Goal: Task Accomplishment & Management: Use online tool/utility

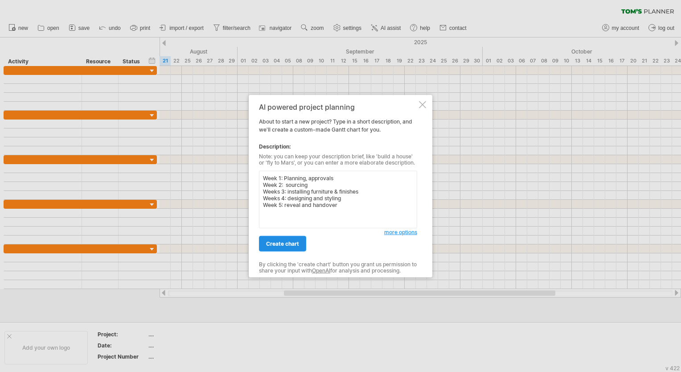
type textarea "Week 1: Planning, approvals Week 2: sourcing Weeks 3: installing furniture & fi…"
click at [282, 242] on span "create chart" at bounding box center [282, 243] width 33 height 7
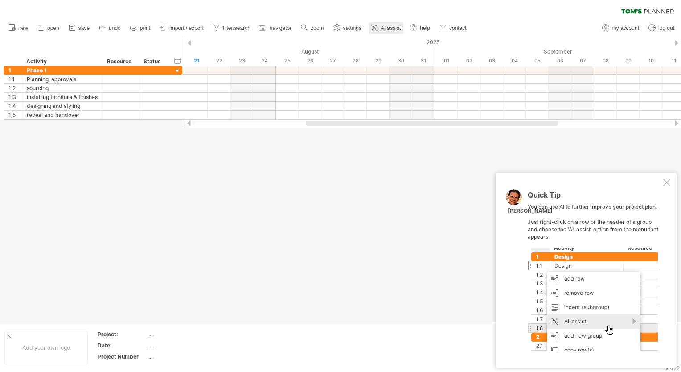
click at [389, 24] on link "AI assist" at bounding box center [386, 28] width 35 height 12
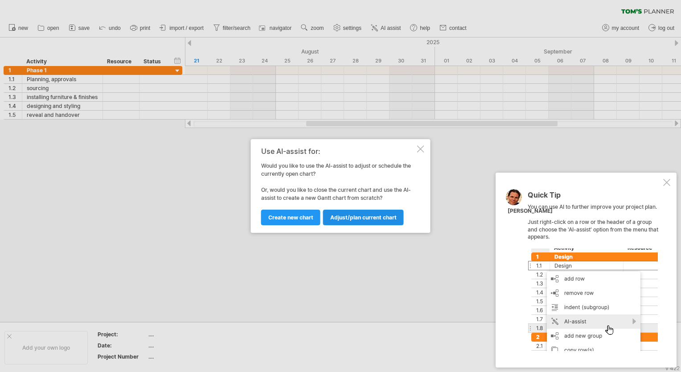
click at [339, 221] on link "Adjust/plan current chart" at bounding box center [363, 218] width 81 height 16
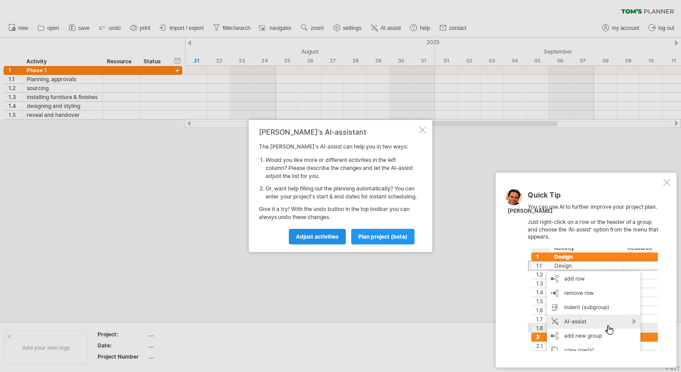
click at [339, 243] on link "Adjust activities" at bounding box center [317, 237] width 57 height 16
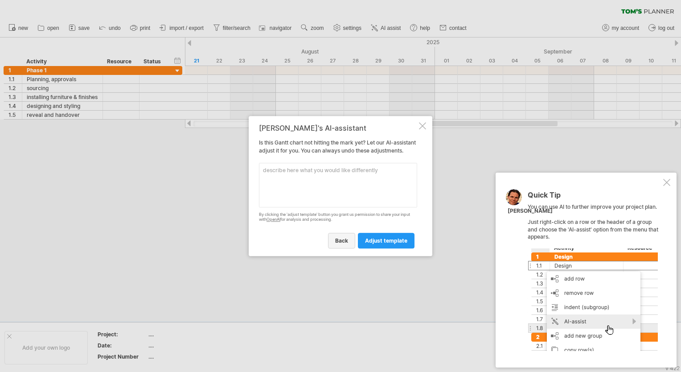
click at [346, 244] on span "back" at bounding box center [341, 240] width 13 height 7
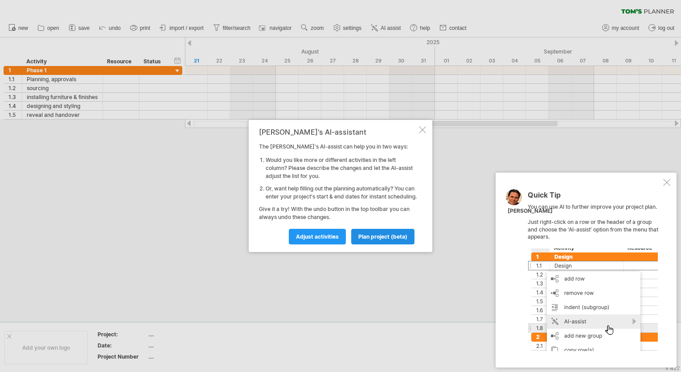
click at [368, 240] on span "plan project (beta)" at bounding box center [382, 236] width 49 height 7
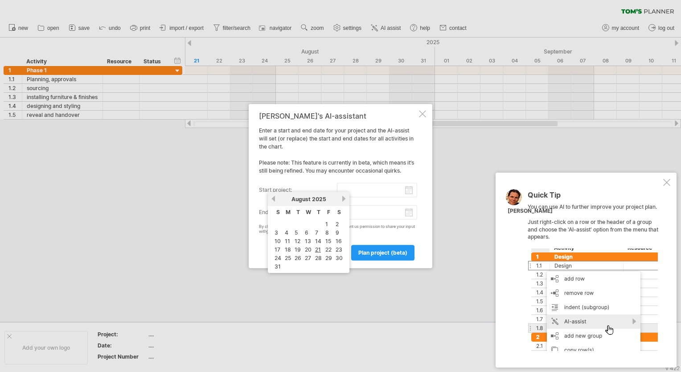
click at [413, 193] on input "start project:" at bounding box center [377, 190] width 81 height 14
click at [286, 248] on link "18" at bounding box center [288, 249] width 8 height 8
type input "********"
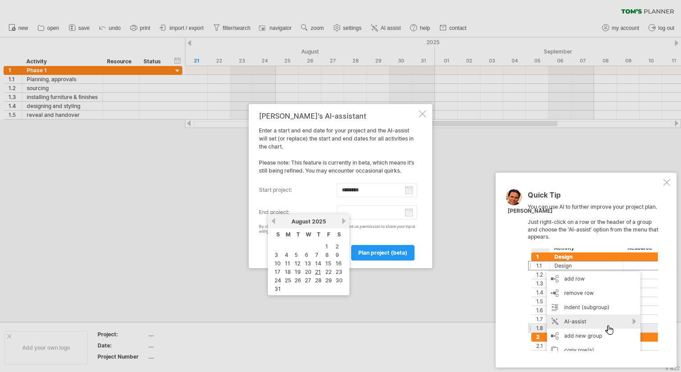
click at [376, 210] on input "end project:" at bounding box center [377, 212] width 81 height 14
click at [341, 223] on link "next" at bounding box center [344, 221] width 7 height 7
click at [325, 259] on link "19" at bounding box center [329, 263] width 8 height 8
type input "********"
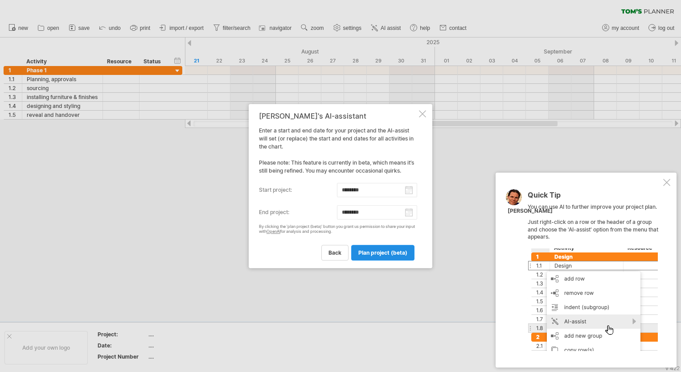
click at [367, 252] on span "plan project (beta)" at bounding box center [382, 252] width 49 height 7
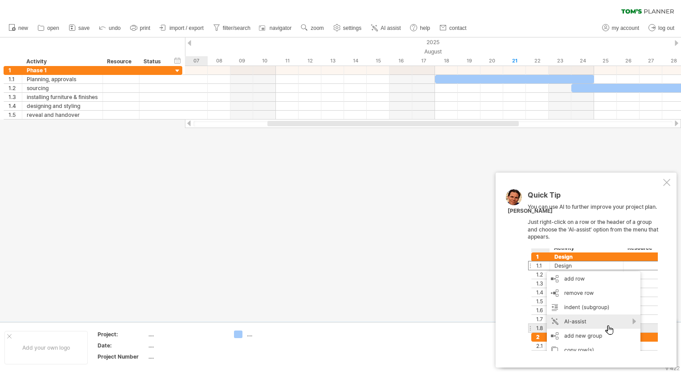
drag, startPoint x: 367, startPoint y: 252, endPoint x: 357, endPoint y: 247, distance: 12.0
click at [357, 247] on div at bounding box center [340, 179] width 681 height 284
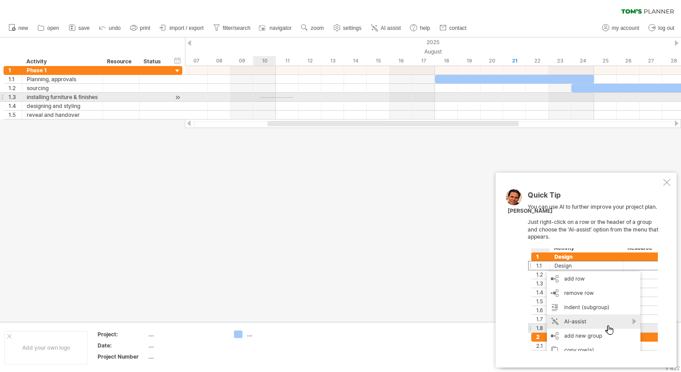
drag, startPoint x: 293, startPoint y: 98, endPoint x: 248, endPoint y: 95, distance: 45.1
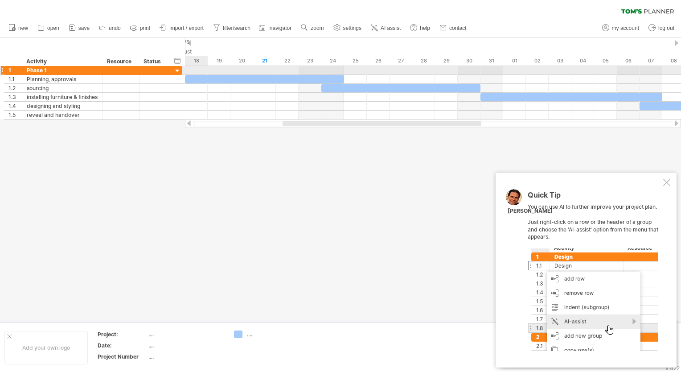
drag, startPoint x: 440, startPoint y: 56, endPoint x: 195, endPoint y: 67, distance: 245.9
click at [195, 67] on div "Trying to reach [DOMAIN_NAME] Connected again... 0% clear filter new 1" at bounding box center [340, 186] width 681 height 372
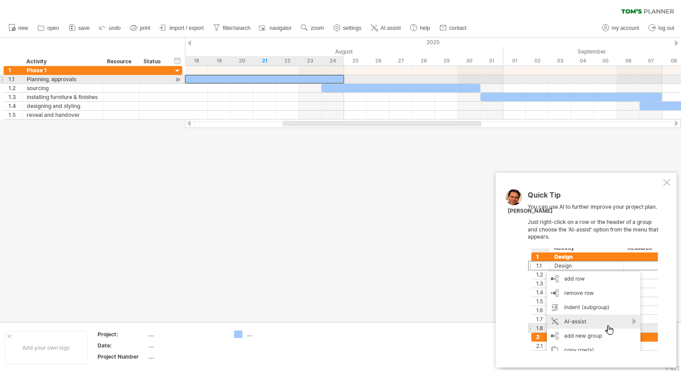
click at [294, 78] on div at bounding box center [264, 79] width 159 height 8
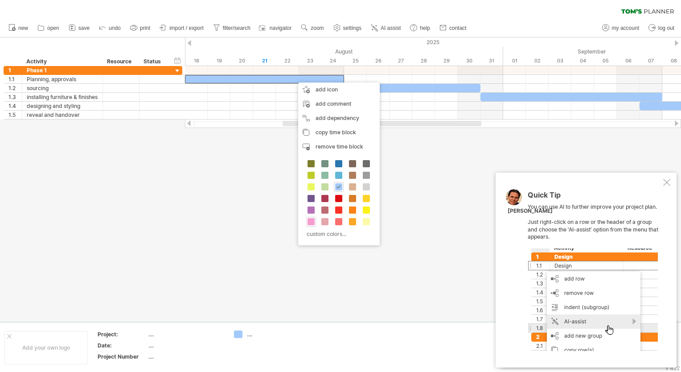
click at [311, 218] on span at bounding box center [311, 221] width 7 height 7
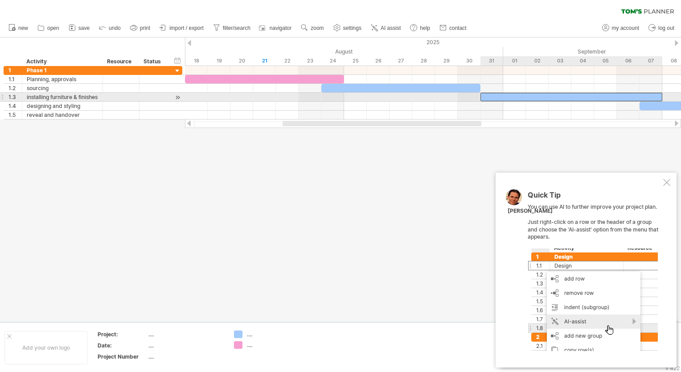
click at [570, 99] on div at bounding box center [572, 97] width 182 height 8
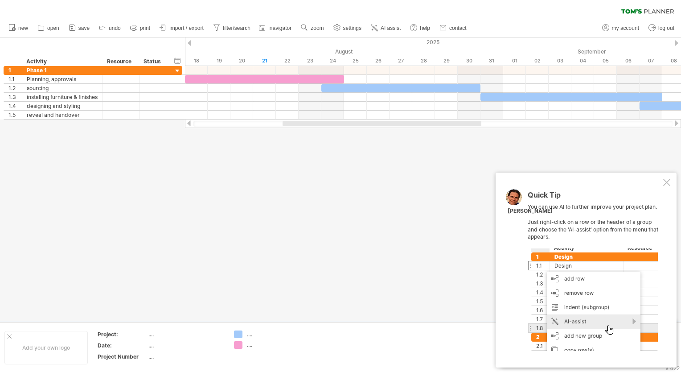
click at [668, 182] on div at bounding box center [666, 182] width 7 height 7
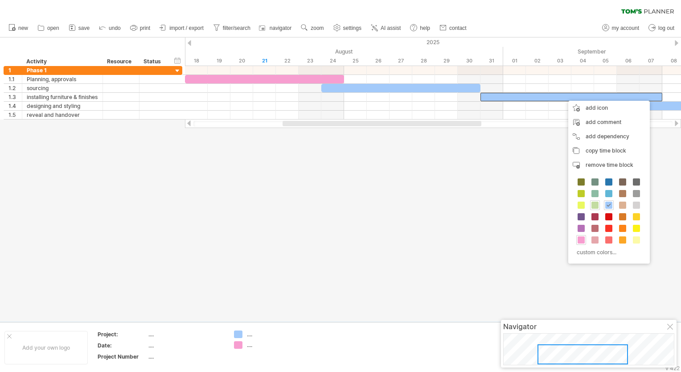
click at [594, 202] on span at bounding box center [595, 205] width 7 height 7
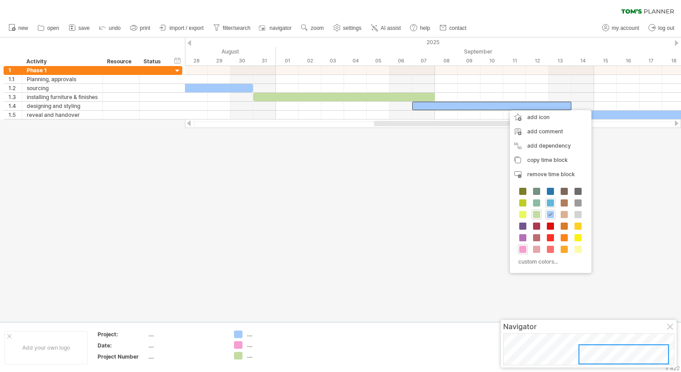
click at [549, 202] on span at bounding box center [550, 202] width 7 height 7
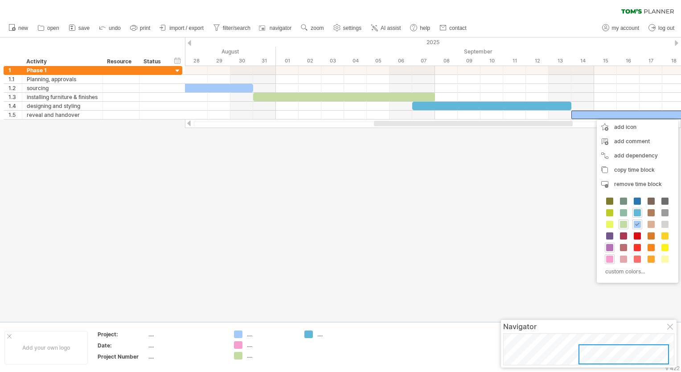
click at [608, 249] on span at bounding box center [609, 247] width 7 height 7
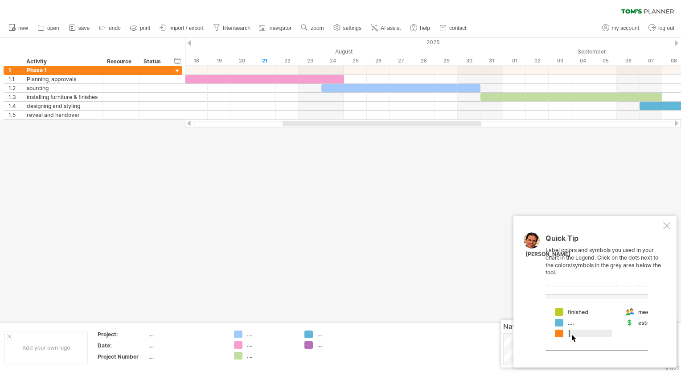
click at [666, 225] on div at bounding box center [666, 225] width 7 height 7
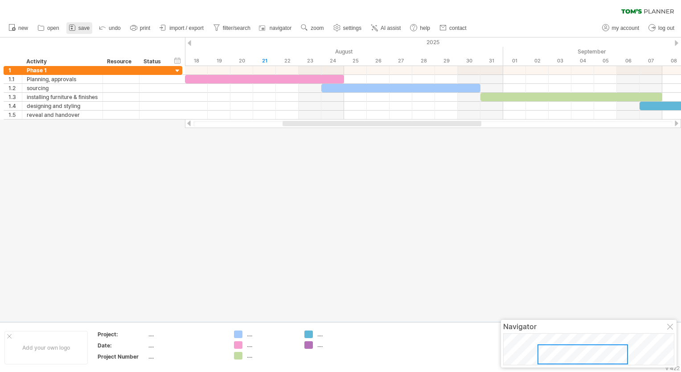
click at [81, 29] on span "save" at bounding box center [83, 28] width 11 height 6
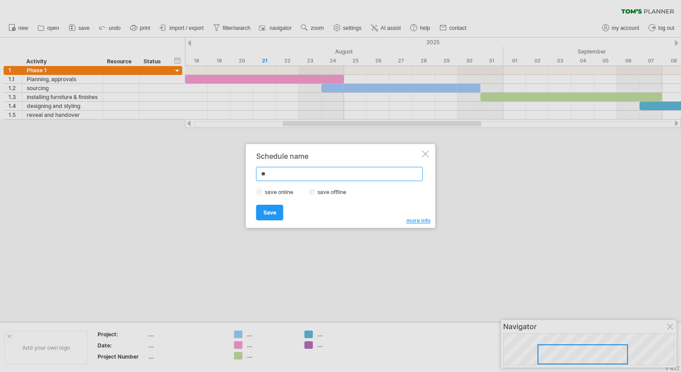
type input "*"
type input "**********"
click at [276, 211] on link "Save" at bounding box center [269, 213] width 27 height 16
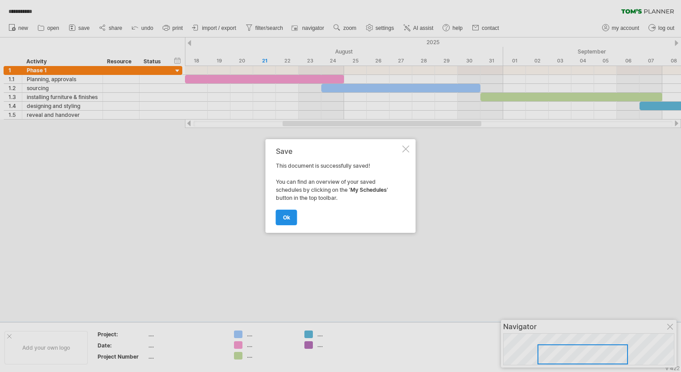
click at [282, 218] on link "ok" at bounding box center [286, 218] width 21 height 16
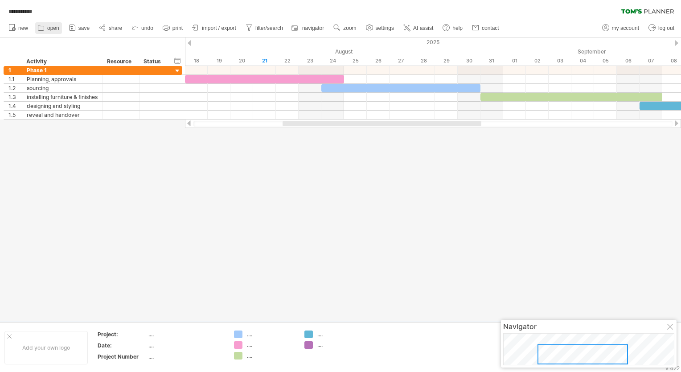
click at [55, 26] on span "open" at bounding box center [53, 28] width 12 height 6
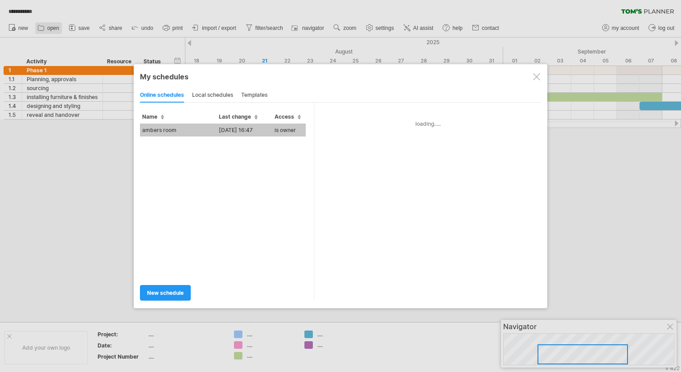
type input "**********"
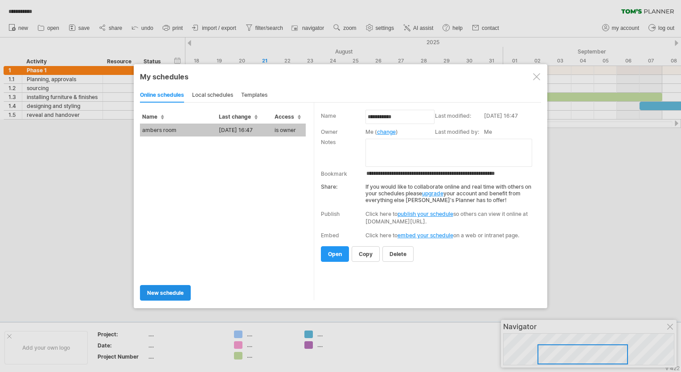
click at [167, 291] on span "new schedule" at bounding box center [165, 292] width 37 height 7
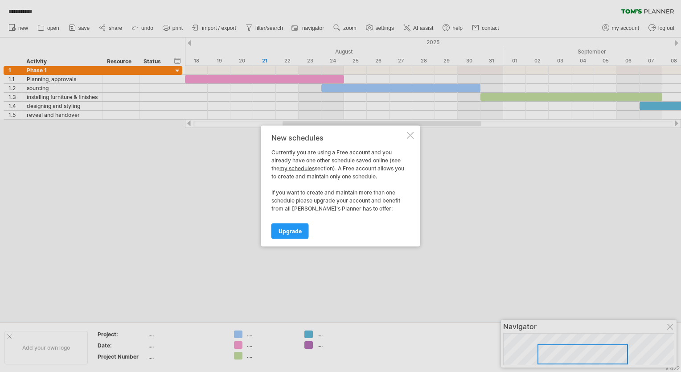
click at [409, 137] on div at bounding box center [410, 135] width 7 height 7
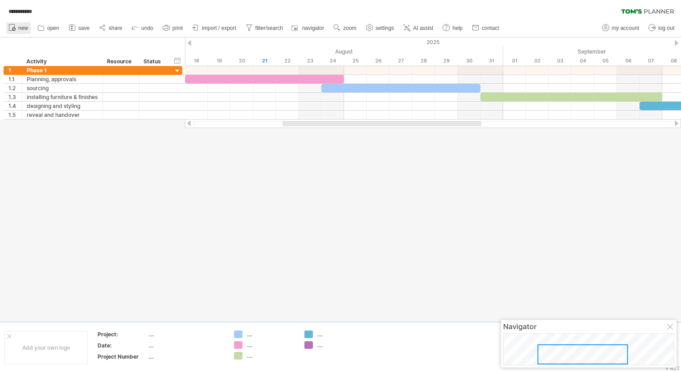
click at [20, 30] on span "new" at bounding box center [23, 28] width 10 height 6
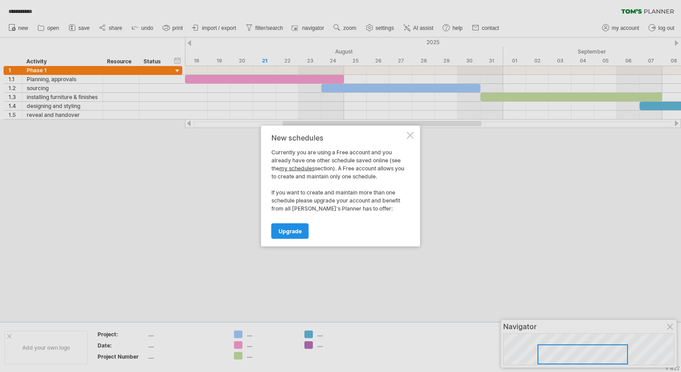
click at [292, 228] on span "Upgrade" at bounding box center [290, 231] width 23 height 7
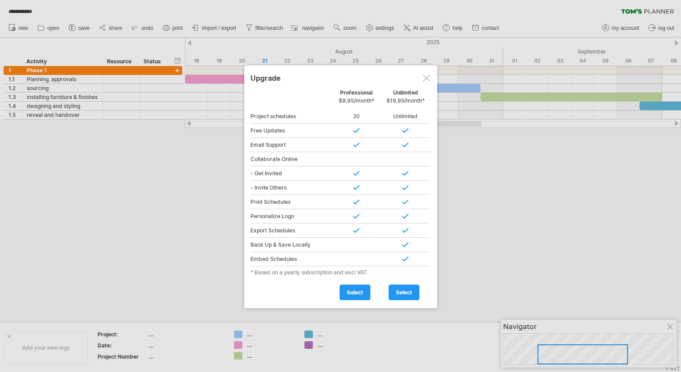
click at [427, 75] on div at bounding box center [426, 77] width 7 height 7
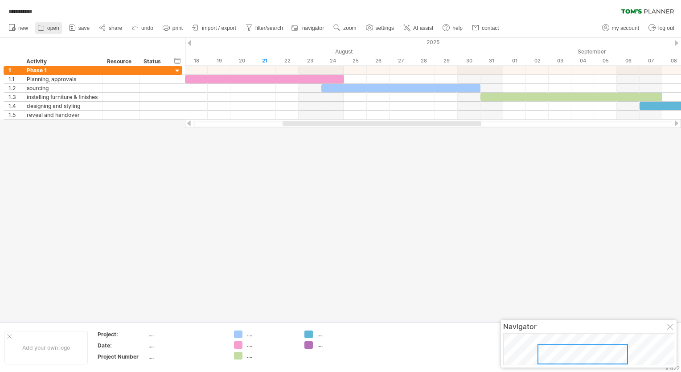
click at [50, 25] on span "open" at bounding box center [53, 28] width 12 height 6
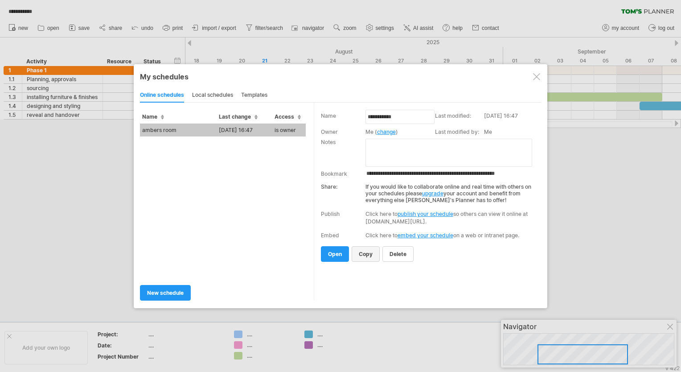
click at [366, 254] on span "copy" at bounding box center [366, 254] width 14 height 7
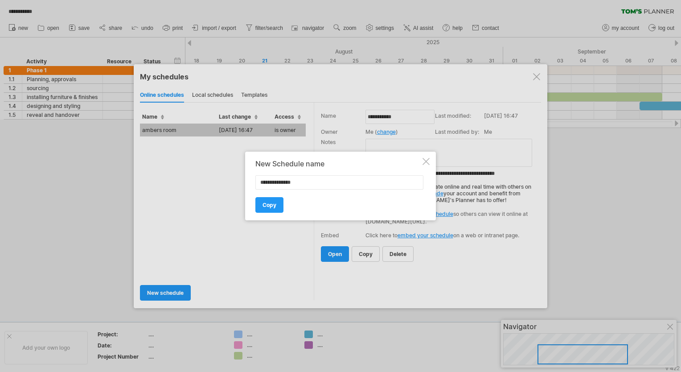
type input "**********"
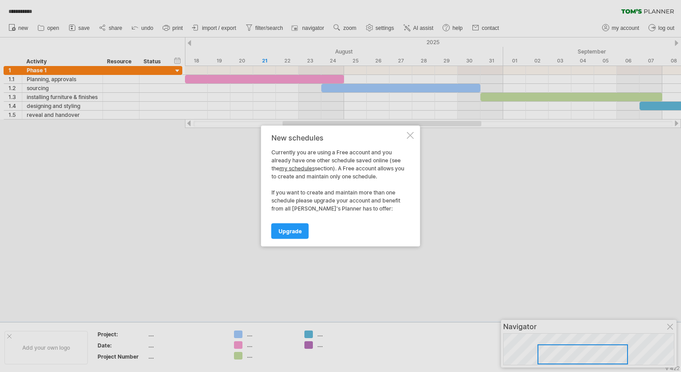
click at [408, 134] on div at bounding box center [410, 135] width 7 height 7
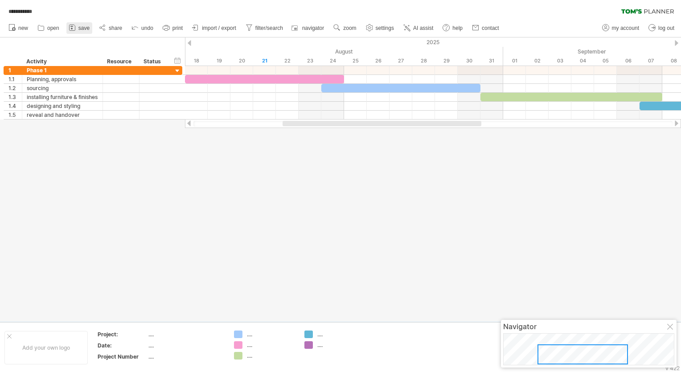
click at [82, 26] on span "save" at bounding box center [83, 28] width 11 height 6
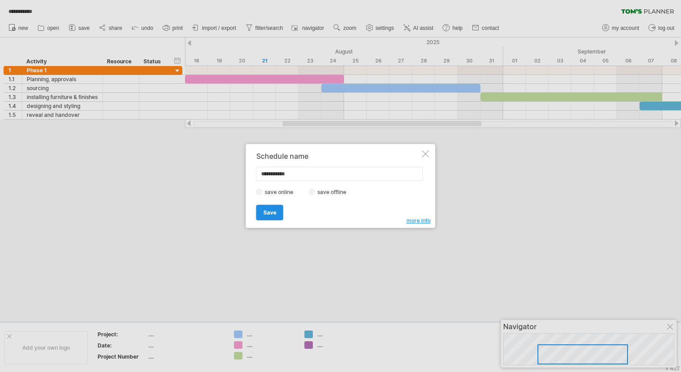
click at [271, 210] on span "Save" at bounding box center [269, 212] width 13 height 7
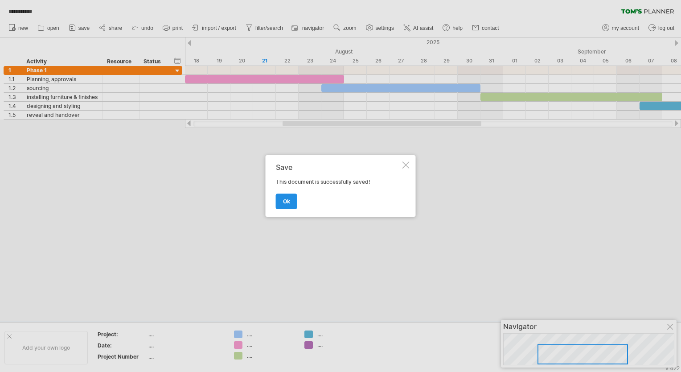
click at [289, 205] on link "ok" at bounding box center [286, 201] width 21 height 16
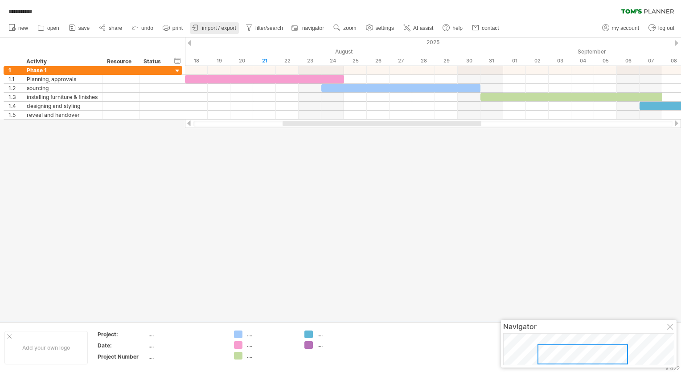
click at [221, 28] on span "import / export" at bounding box center [219, 28] width 34 height 6
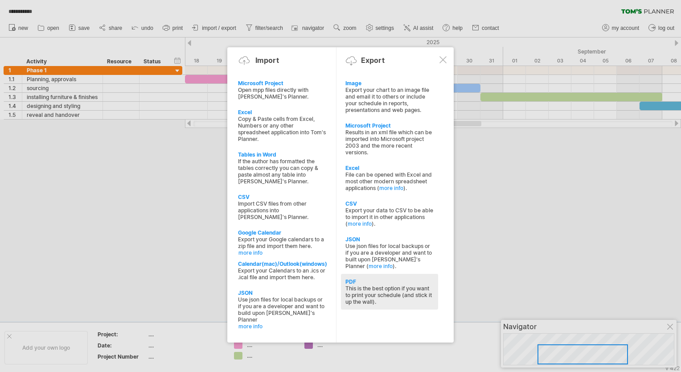
click at [370, 292] on div "This is the best option if you want to print your schedule (and stick it up the…" at bounding box center [389, 295] width 88 height 20
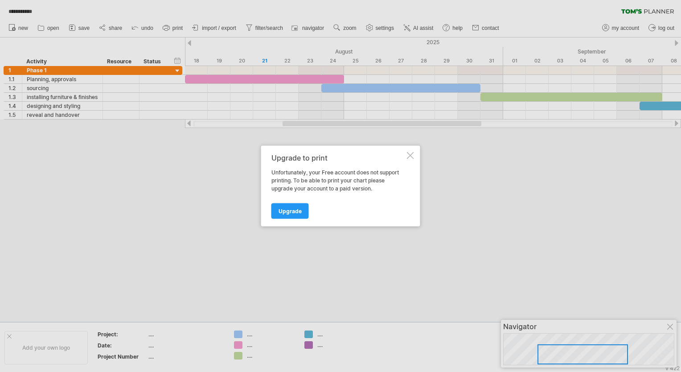
click at [404, 155] on div "Upgrade to print" at bounding box center [338, 158] width 134 height 8
click at [410, 156] on div at bounding box center [410, 155] width 7 height 7
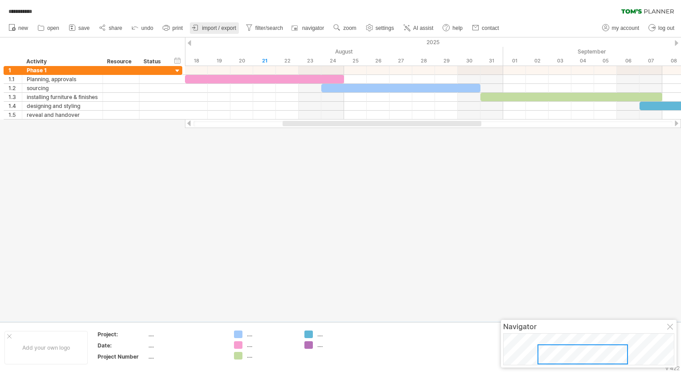
click at [220, 29] on span "import / export" at bounding box center [219, 28] width 34 height 6
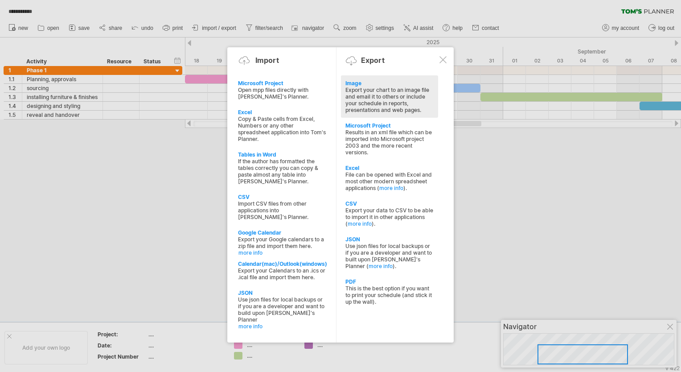
click at [381, 87] on div "Export your chart to an image file and email it to others or include your sched…" at bounding box center [389, 99] width 88 height 27
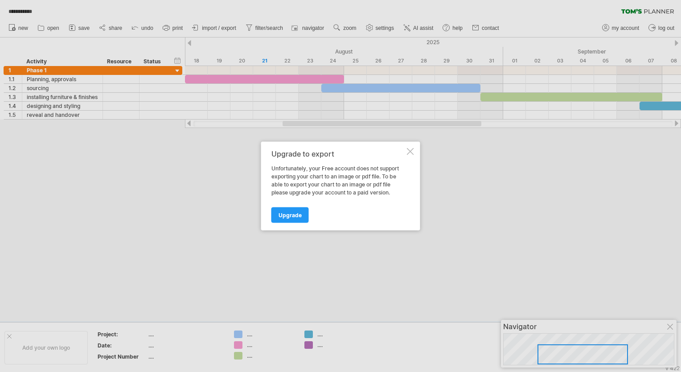
click at [413, 152] on div at bounding box center [410, 151] width 7 height 7
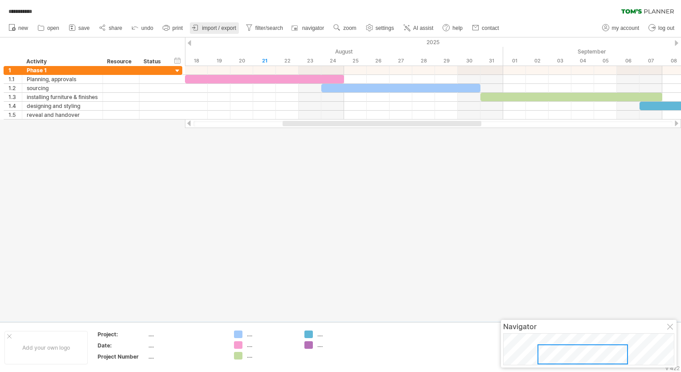
click at [227, 28] on span "import / export" at bounding box center [219, 28] width 34 height 6
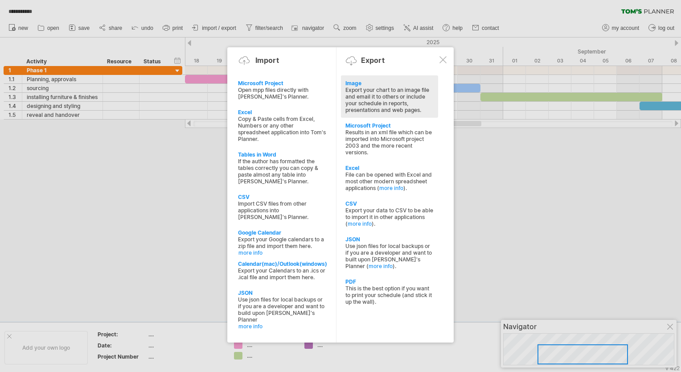
click at [376, 92] on div "Export your chart to an image file and email it to others or include your sched…" at bounding box center [389, 99] width 88 height 27
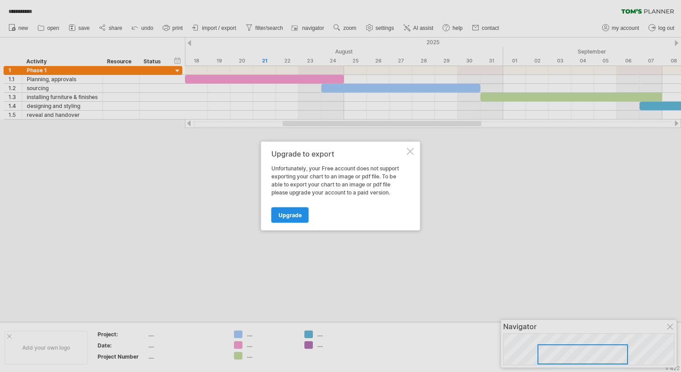
click at [296, 215] on span "Upgrade" at bounding box center [290, 215] width 23 height 7
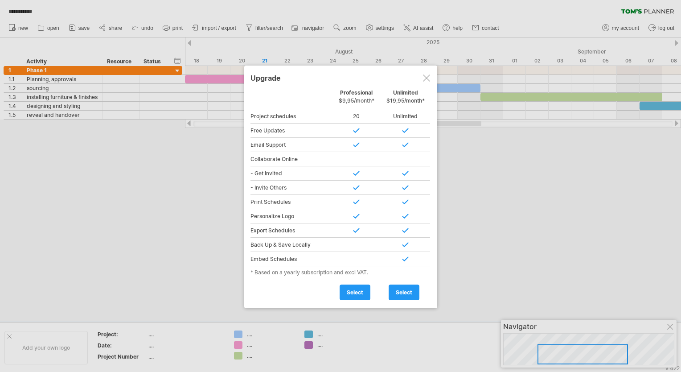
click at [428, 78] on div at bounding box center [426, 77] width 7 height 7
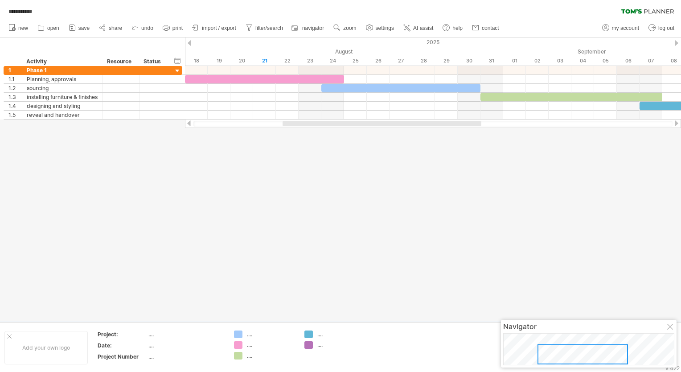
click at [458, 194] on div at bounding box center [340, 179] width 681 height 284
click at [104, 29] on icon at bounding box center [102, 27] width 9 height 9
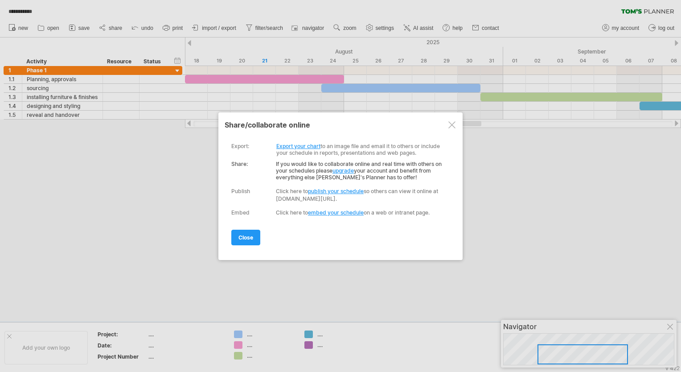
click at [290, 146] on link "Export your chart" at bounding box center [298, 146] width 44 height 7
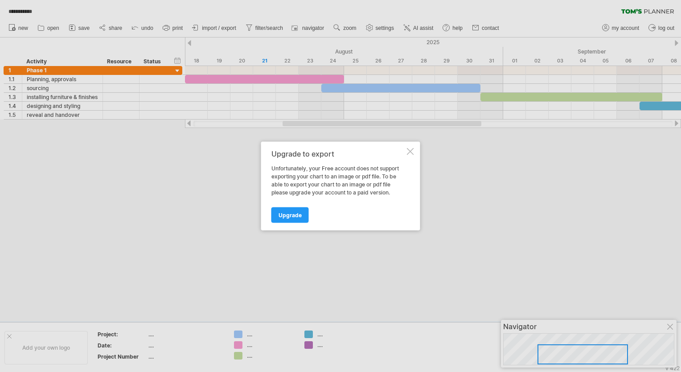
click at [409, 151] on div at bounding box center [410, 151] width 7 height 7
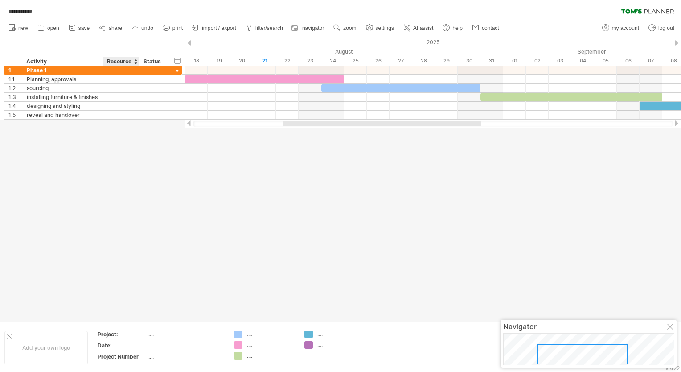
click at [137, 66] on div at bounding box center [138, 61] width 3 height 9
click at [135, 63] on div at bounding box center [136, 61] width 4 height 9
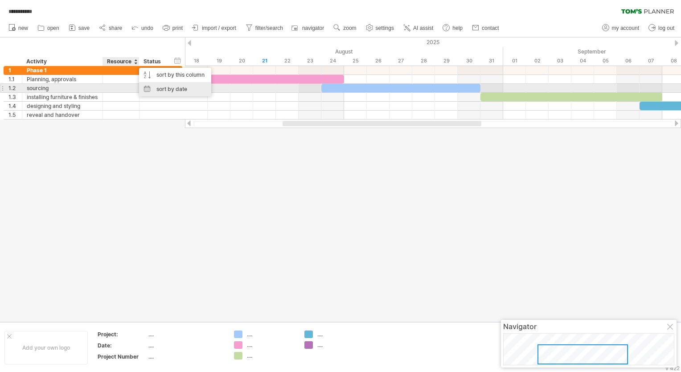
click at [157, 90] on div "sort by date" at bounding box center [175, 89] width 72 height 14
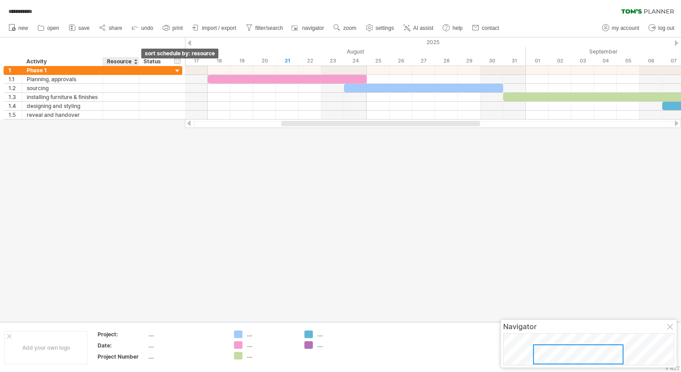
click at [135, 62] on div at bounding box center [136, 61] width 4 height 9
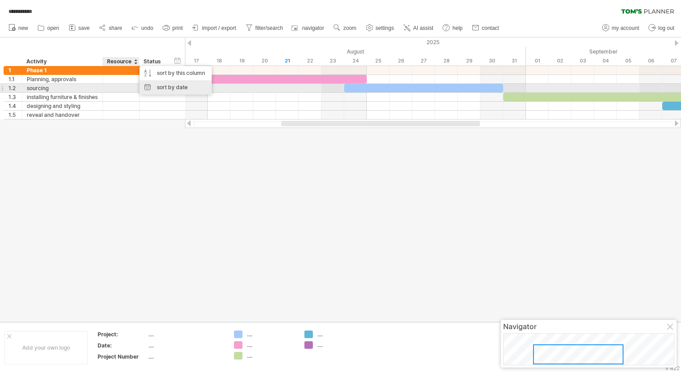
click at [170, 84] on div "sort by date" at bounding box center [176, 87] width 72 height 14
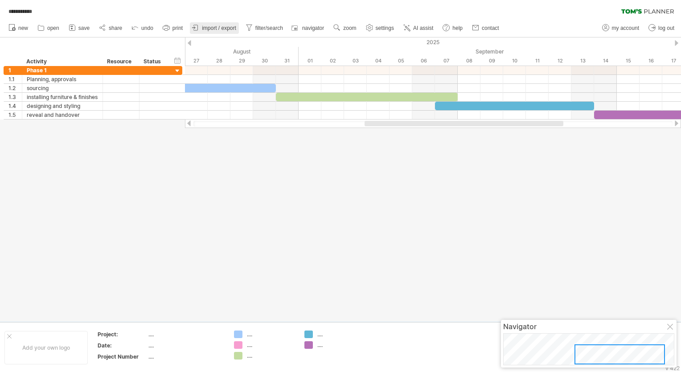
click at [220, 28] on span "import / export" at bounding box center [219, 28] width 34 height 6
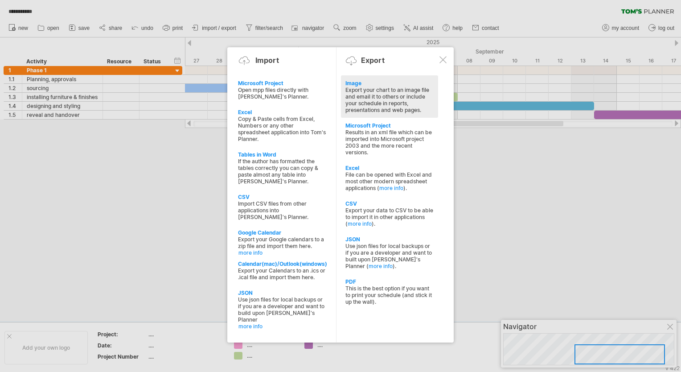
click at [374, 86] on div "Export your chart to an image file and email it to others or include your sched…" at bounding box center [389, 99] width 88 height 27
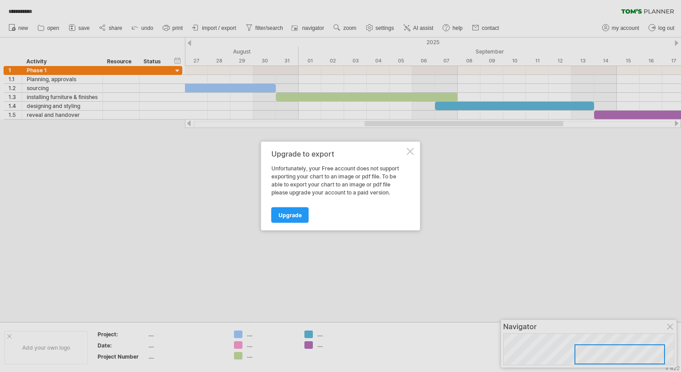
click at [411, 149] on div at bounding box center [410, 151] width 7 height 7
